Goal: Information Seeking & Learning: Learn about a topic

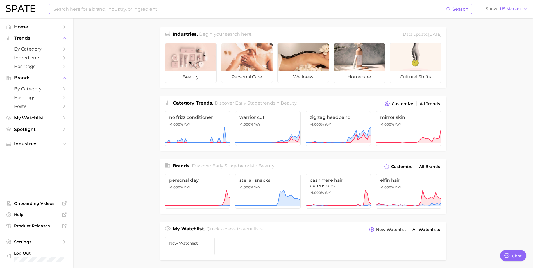
click at [203, 7] on input at bounding box center [250, 9] width 394 height 10
type input "elf"
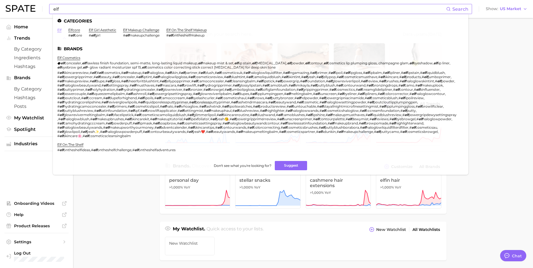
click at [58, 30] on link "elf" at bounding box center [59, 30] width 4 height 4
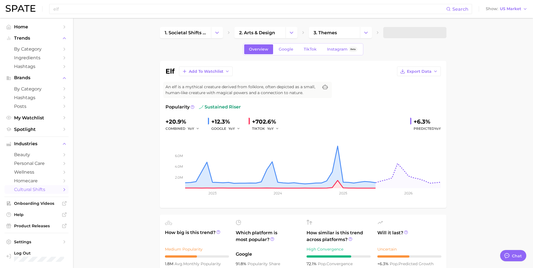
type textarea "x"
click at [64, 96] on polyline "Sidebar" at bounding box center [64, 97] width 1 height 3
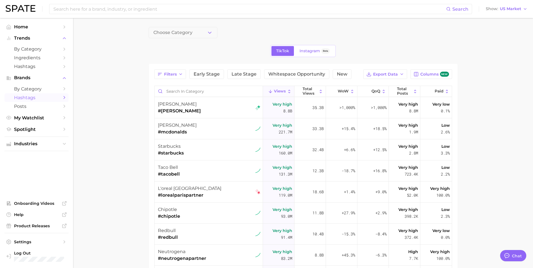
click at [171, 30] on span "Choose Category" at bounding box center [173, 32] width 39 height 5
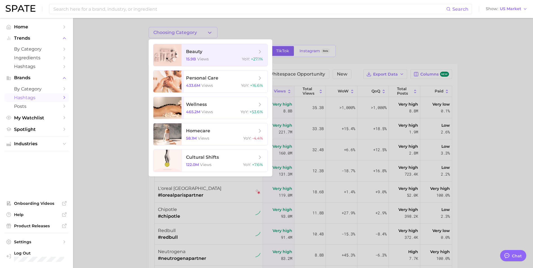
click at [171, 30] on div at bounding box center [266, 134] width 533 height 268
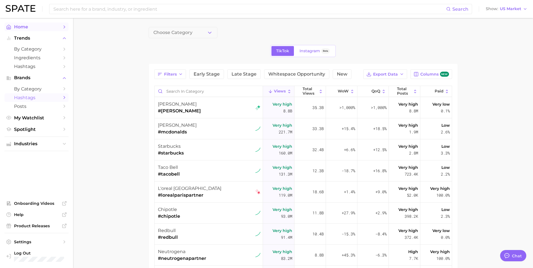
click at [38, 28] on span "Home" at bounding box center [36, 26] width 45 height 5
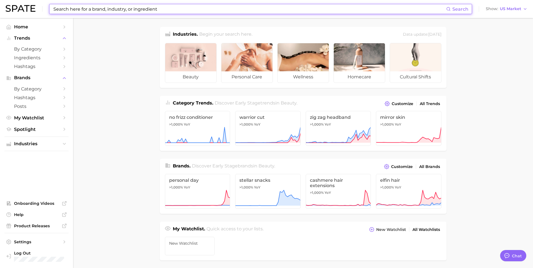
click at [99, 8] on input at bounding box center [250, 9] width 394 height 10
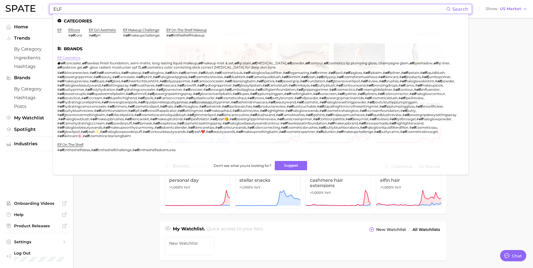
type input "ELF"
click at [75, 58] on link "elf cosmetics" at bounding box center [68, 58] width 23 height 4
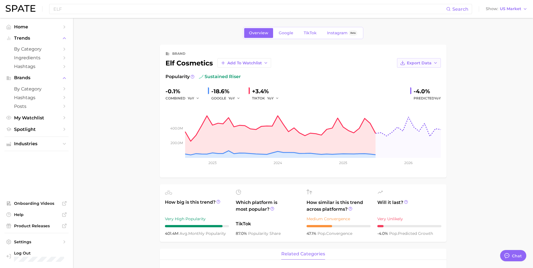
click at [430, 60] on button "Export Data" at bounding box center [419, 63] width 44 height 10
click at [423, 83] on span "Time Series Image" at bounding box center [408, 83] width 38 height 5
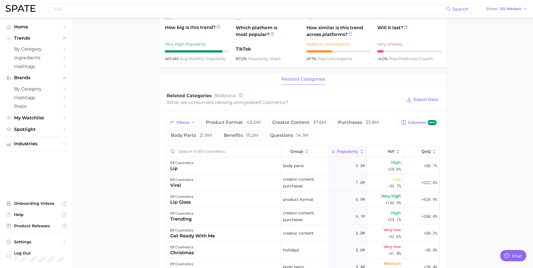
scroll to position [197, 0]
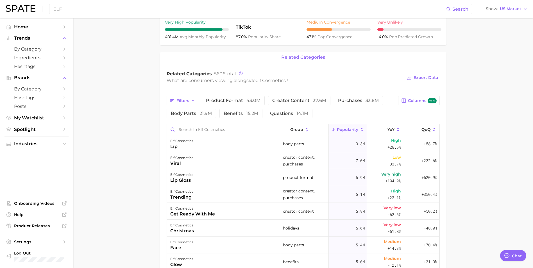
click at [531, 119] on main "Overview Google TikTok Instagram Beta brand elf cosmetics Add to Watchlist Expo…" at bounding box center [303, 124] width 460 height 606
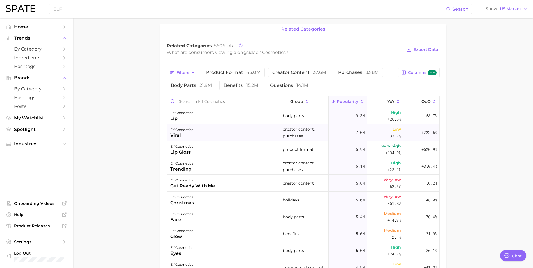
click at [203, 130] on div "elf cosmetics viral" at bounding box center [224, 132] width 114 height 17
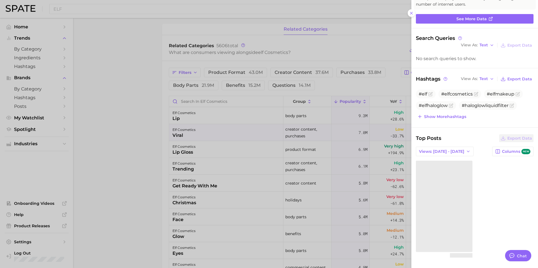
scroll to position [57, 0]
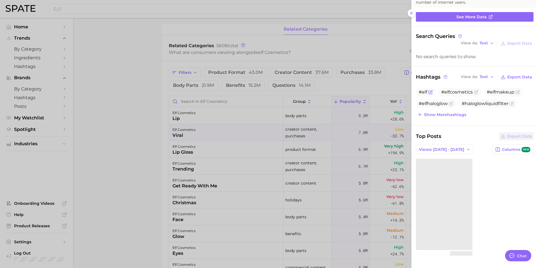
click at [423, 92] on span "#elf" at bounding box center [422, 91] width 8 height 5
click at [141, 124] on div at bounding box center [269, 134] width 538 height 268
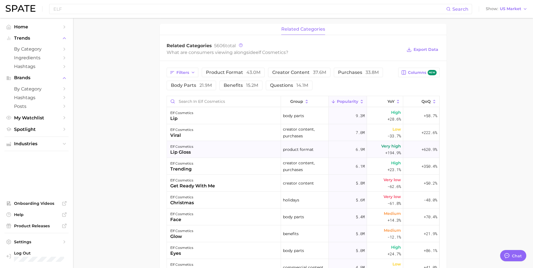
click at [215, 149] on div "elf cosmetics lip gloss" at bounding box center [224, 149] width 114 height 17
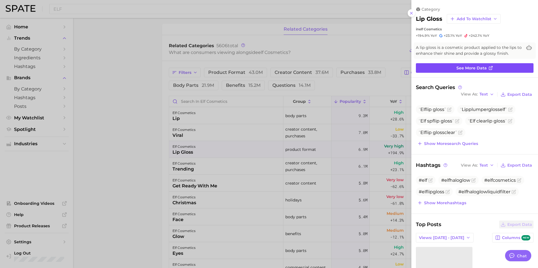
click at [488, 66] on icon at bounding box center [490, 68] width 4 height 4
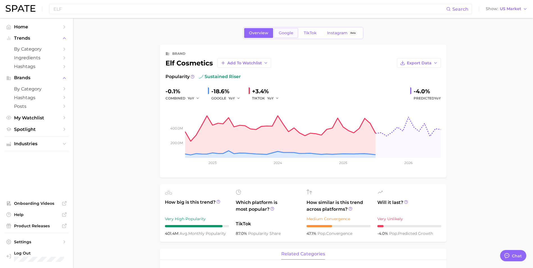
click at [290, 34] on span "Google" at bounding box center [286, 33] width 15 height 5
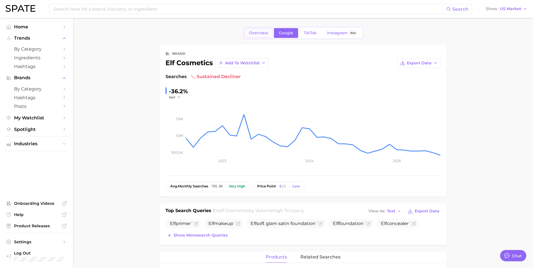
click at [259, 32] on span "Overview" at bounding box center [258, 33] width 19 height 5
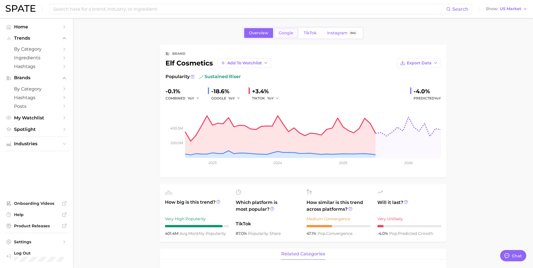
click at [284, 32] on span "Google" at bounding box center [286, 33] width 15 height 5
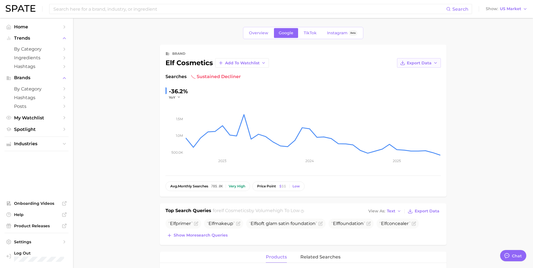
click at [425, 61] on span "Export Data" at bounding box center [419, 63] width 25 height 5
click at [418, 82] on span "Time Series Image" at bounding box center [408, 83] width 38 height 5
click at [313, 34] on span "TikTok" at bounding box center [310, 33] width 13 height 5
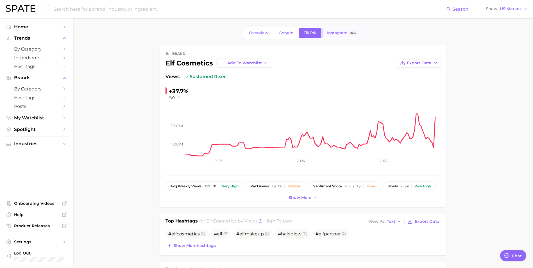
click at [333, 31] on span "Instagram" at bounding box center [337, 33] width 21 height 5
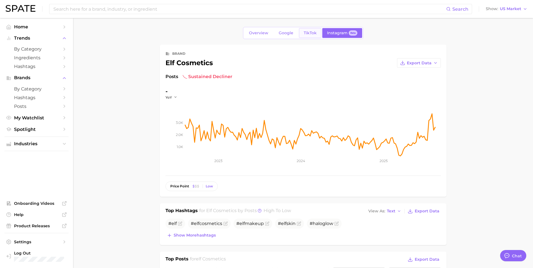
click at [305, 32] on span "TikTok" at bounding box center [310, 33] width 13 height 5
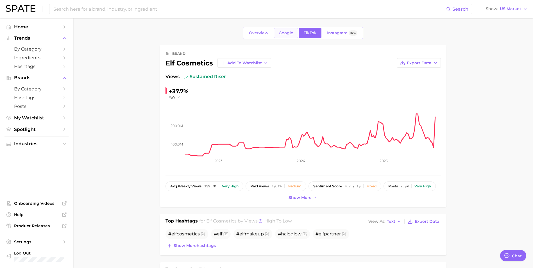
click at [283, 32] on span "Google" at bounding box center [286, 33] width 15 height 5
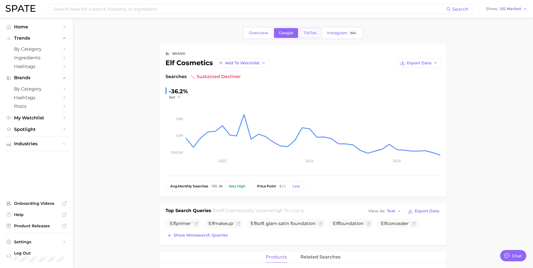
click at [309, 34] on span "TikTok" at bounding box center [310, 33] width 13 height 5
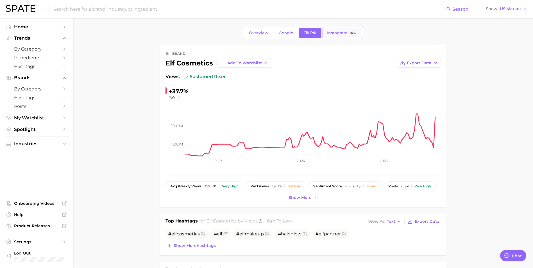
click at [329, 33] on span "Instagram" at bounding box center [337, 33] width 21 height 5
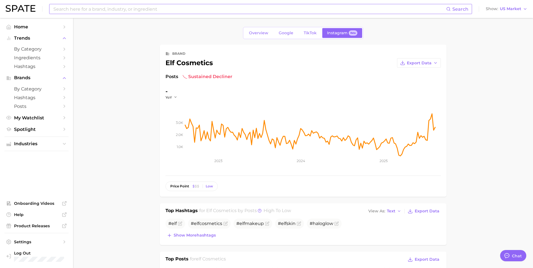
click at [87, 8] on input at bounding box center [250, 9] width 394 height 10
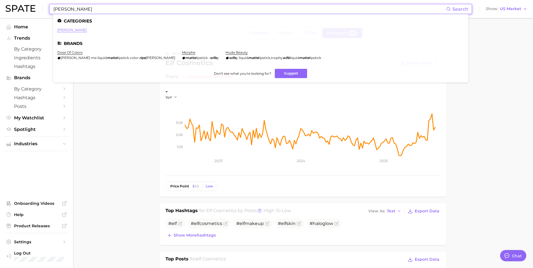
type input "Matt RIfe"
click at [68, 29] on link "[PERSON_NAME]" at bounding box center [72, 30] width 30 height 4
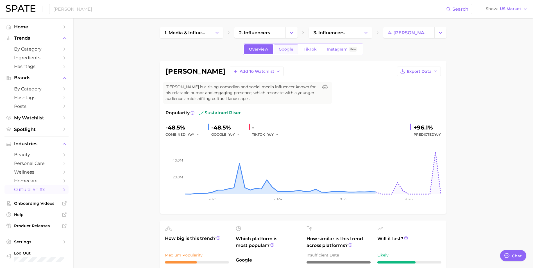
click at [287, 48] on span "Google" at bounding box center [286, 49] width 15 height 5
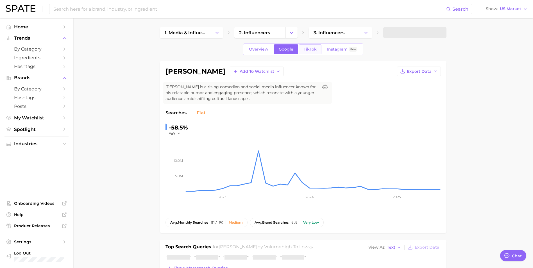
click at [313, 51] on span "TikTok" at bounding box center [310, 49] width 13 height 5
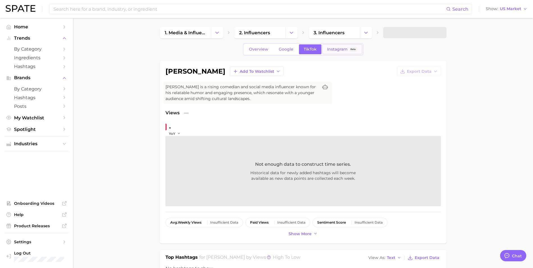
click at [334, 52] on link "Instagram Beta" at bounding box center [342, 49] width 40 height 10
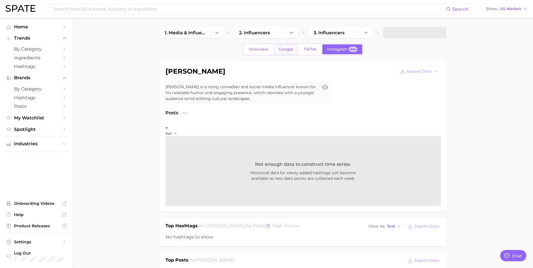
click at [289, 46] on link "Google" at bounding box center [286, 49] width 24 height 10
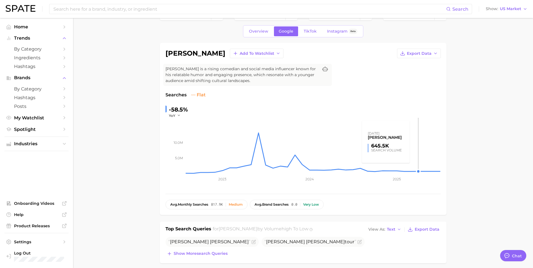
scroll to position [28, 0]
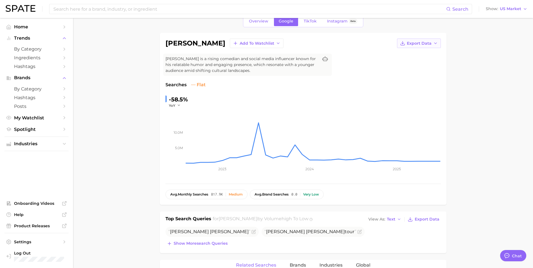
click at [419, 45] on span "Export Data" at bounding box center [419, 43] width 25 height 5
click at [434, 42] on icon "button" at bounding box center [436, 43] width 4 height 4
click at [419, 62] on span "Time Series Image" at bounding box center [408, 64] width 38 height 5
click at [437, 43] on icon "button" at bounding box center [436, 43] width 4 height 4
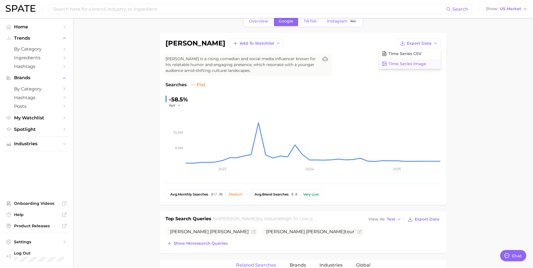
click at [422, 61] on button "Time Series Image" at bounding box center [410, 64] width 62 height 10
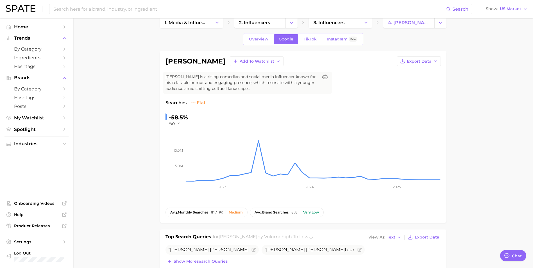
scroll to position [0, 0]
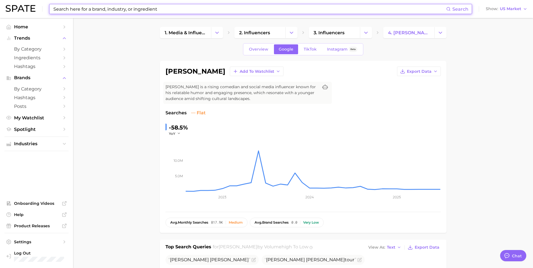
click at [187, 9] on input at bounding box center [250, 9] width 394 height 10
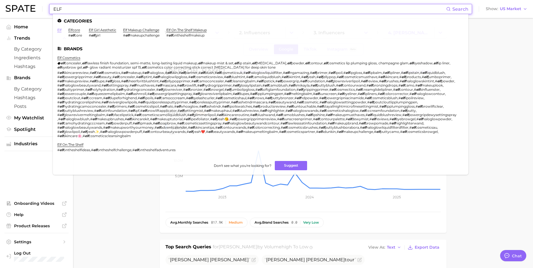
type input "ELF"
click at [59, 30] on link "elf" at bounding box center [59, 30] width 4 height 4
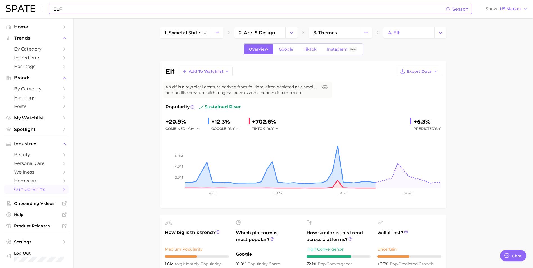
click at [188, 11] on input "ELF" at bounding box center [250, 9] width 394 height 10
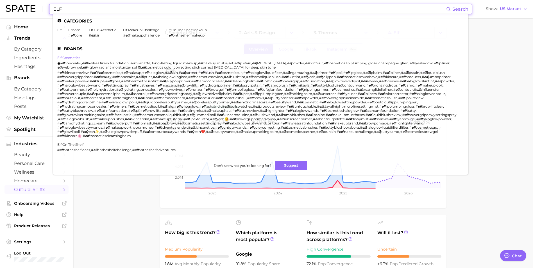
click at [71, 59] on link "elf cosmetics" at bounding box center [68, 58] width 23 height 4
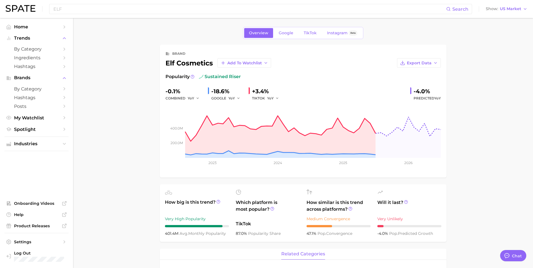
type textarea "x"
click at [288, 30] on link "Google" at bounding box center [286, 33] width 24 height 10
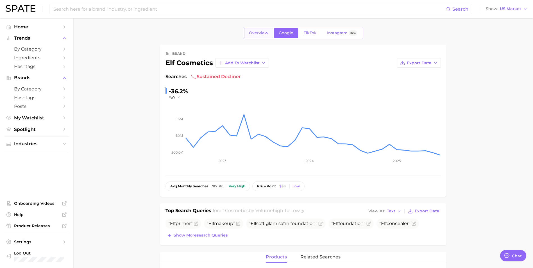
click at [253, 33] on span "Overview" at bounding box center [258, 33] width 19 height 5
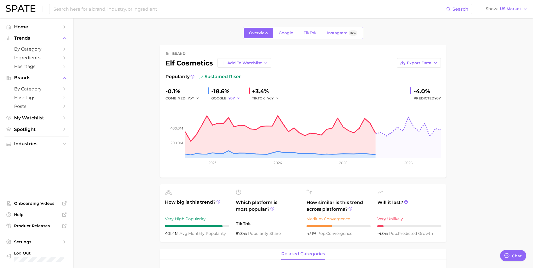
click at [239, 98] on icon "button" at bounding box center [239, 98] width 4 height 4
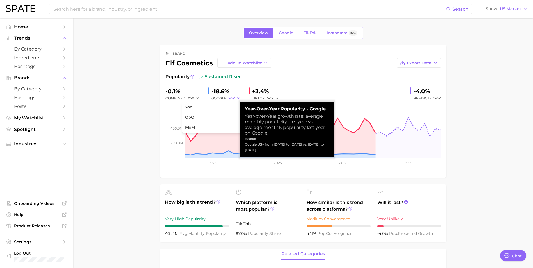
click at [239, 98] on icon "button" at bounding box center [239, 98] width 4 height 4
click at [237, 98] on icon "button" at bounding box center [239, 98] width 4 height 4
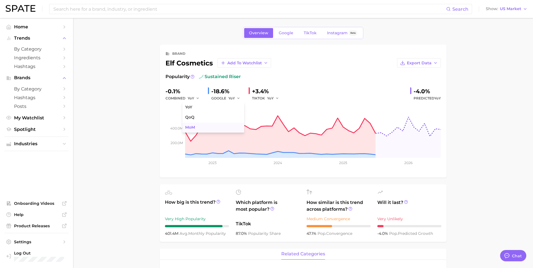
click at [189, 124] on button "MoM" at bounding box center [213, 128] width 62 height 10
type textarea "x"
click at [312, 34] on span "TikTok" at bounding box center [310, 33] width 13 height 5
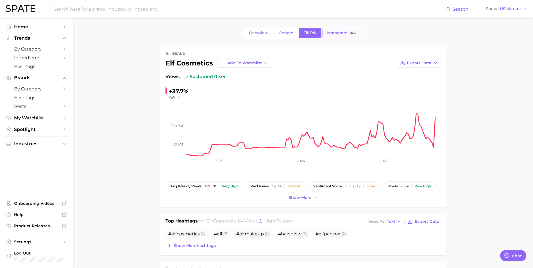
click at [328, 33] on span "Instagram" at bounding box center [337, 33] width 21 height 5
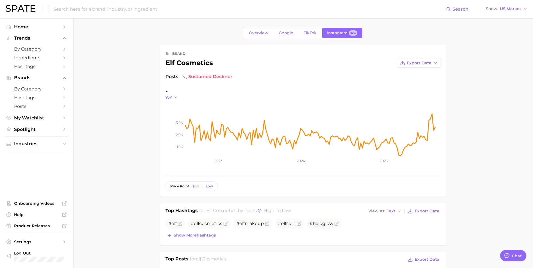
click at [174, 98] on icon "button" at bounding box center [176, 97] width 4 height 4
click at [139, 123] on button "MoM" at bounding box center [150, 126] width 62 height 10
click at [176, 97] on icon "button" at bounding box center [178, 97] width 4 height 4
click at [145, 109] on button "YoY" at bounding box center [150, 105] width 62 height 10
click at [142, 9] on input at bounding box center [250, 9] width 394 height 10
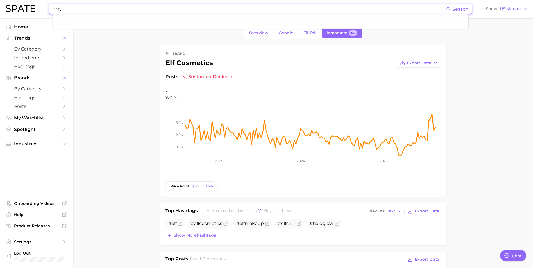
type input "M"
type input "m"
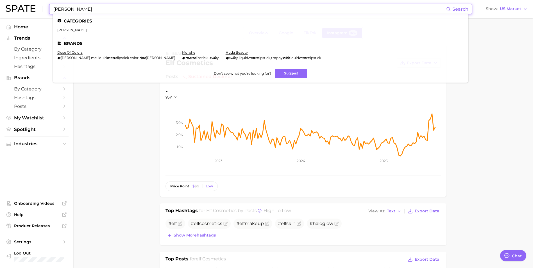
type input "[PERSON_NAME]"
click at [69, 31] on link "[PERSON_NAME]" at bounding box center [72, 30] width 30 height 4
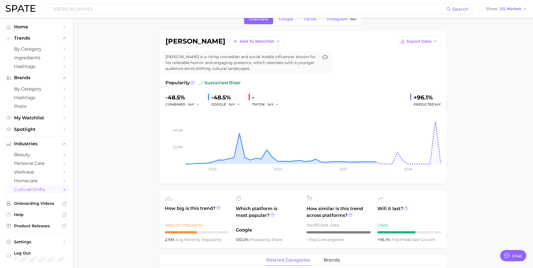
scroll to position [26, 0]
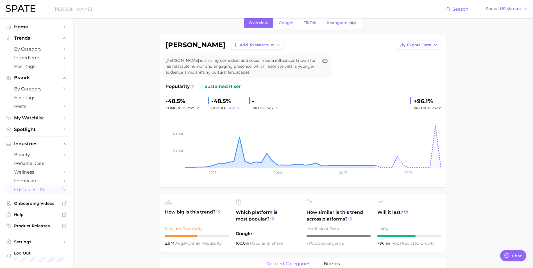
click at [239, 108] on polyline "button" at bounding box center [239, 108] width 2 height 1
click at [196, 135] on button "MoM" at bounding box center [213, 137] width 62 height 10
click at [198, 108] on polyline "button" at bounding box center [198, 108] width 2 height 1
click at [156, 138] on button "MoM" at bounding box center [173, 137] width 62 height 10
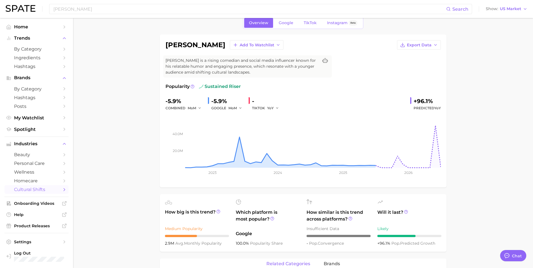
type textarea "x"
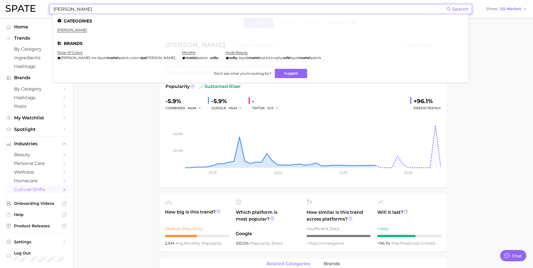
click at [189, 9] on input "[PERSON_NAME]" at bounding box center [250, 9] width 394 height 10
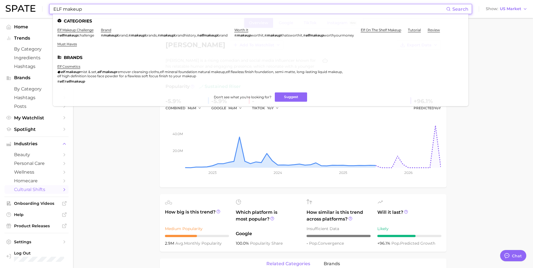
type input "ELF makeup"
click at [128, 12] on input "ELF makeup" at bounding box center [250, 9] width 394 height 10
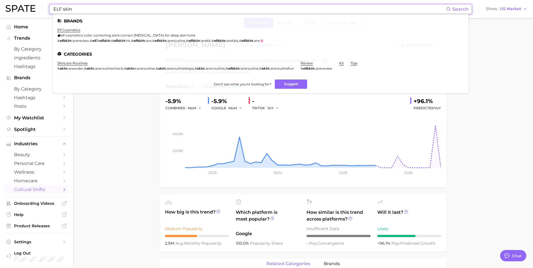
type input "ELF skin"
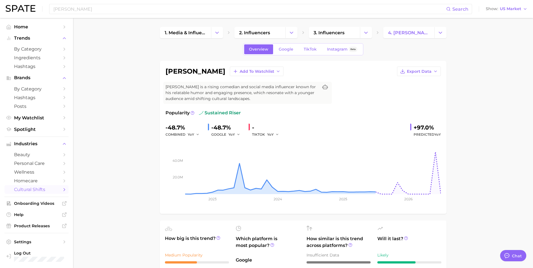
type textarea "x"
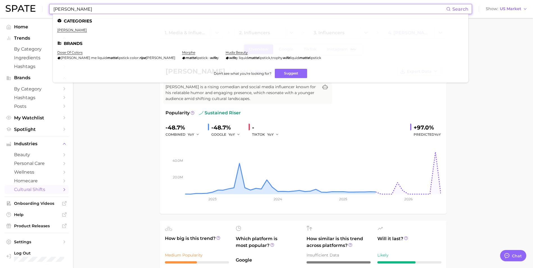
click at [121, 8] on input "[PERSON_NAME]" at bounding box center [250, 9] width 394 height 10
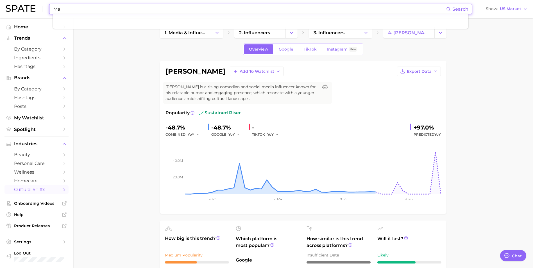
type input "M"
type textarea "x"
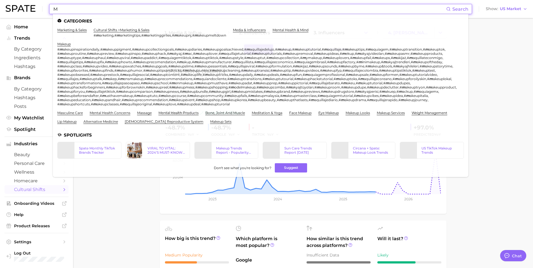
type input "M"
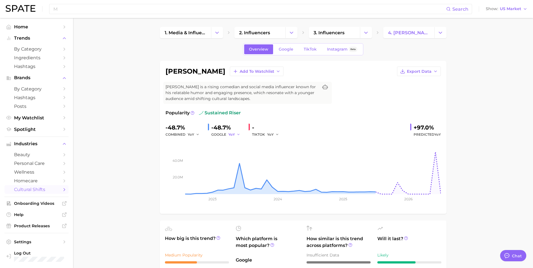
click at [240, 136] on icon "button" at bounding box center [239, 135] width 4 height 4
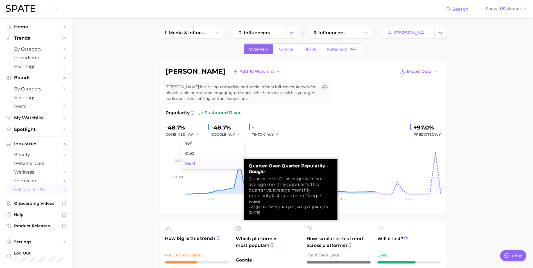
click at [196, 166] on button "MoM" at bounding box center [213, 164] width 62 height 10
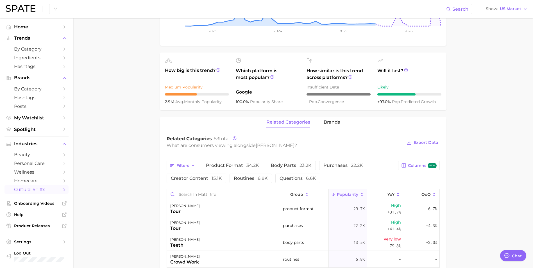
scroll to position [169, 0]
